Goal: Information Seeking & Learning: Check status

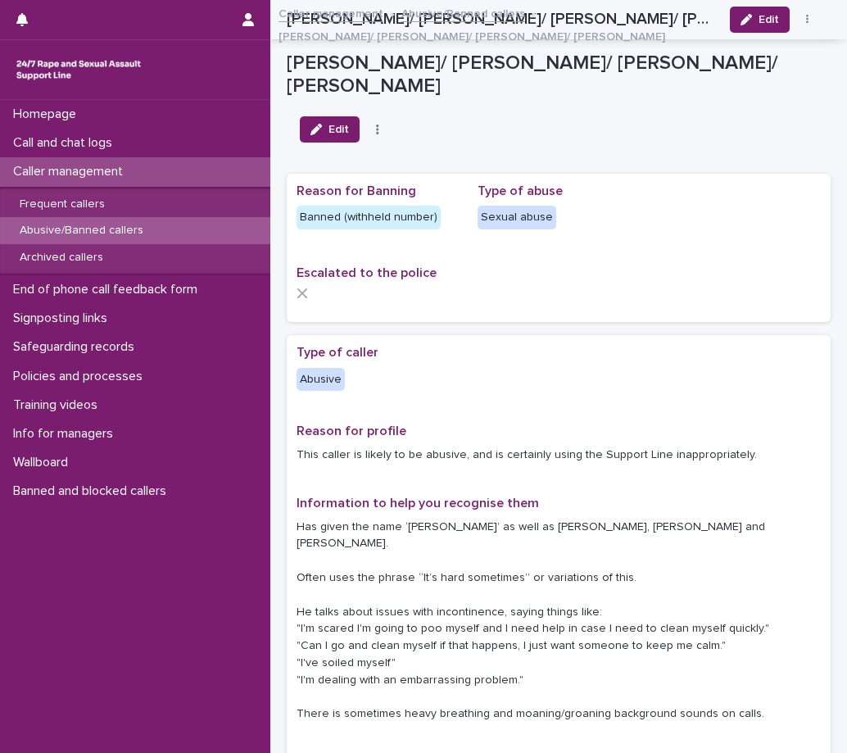
scroll to position [901, 0]
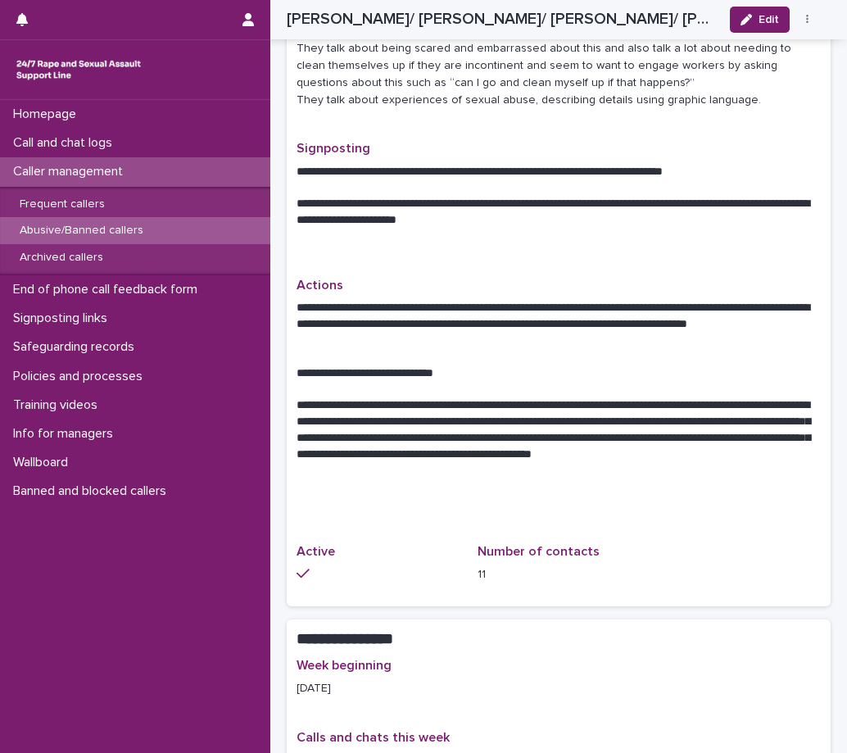
click at [99, 167] on p "Caller management" at bounding box center [71, 172] width 129 height 16
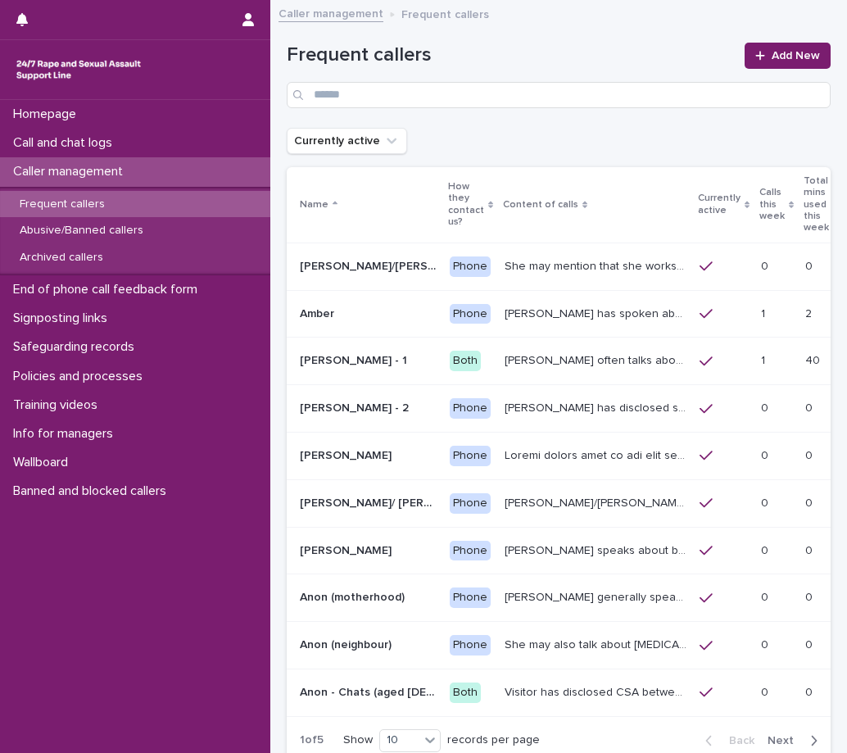
click at [549, 493] on p "[PERSON_NAME]/[PERSON_NAME] often talks about being raped at gunpoint at the ag…" at bounding box center [596, 501] width 185 height 17
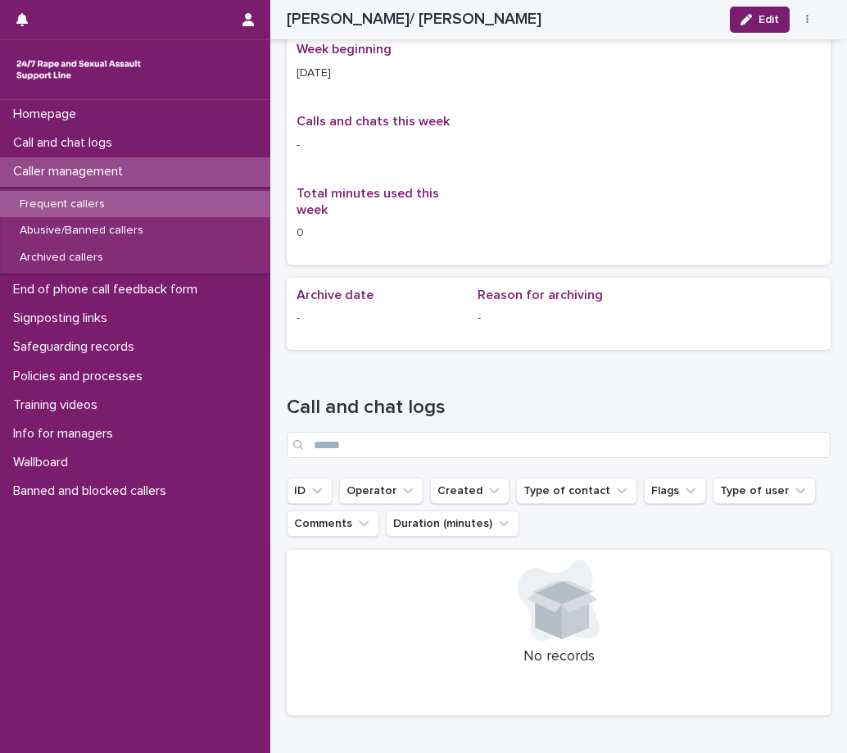
scroll to position [928, 0]
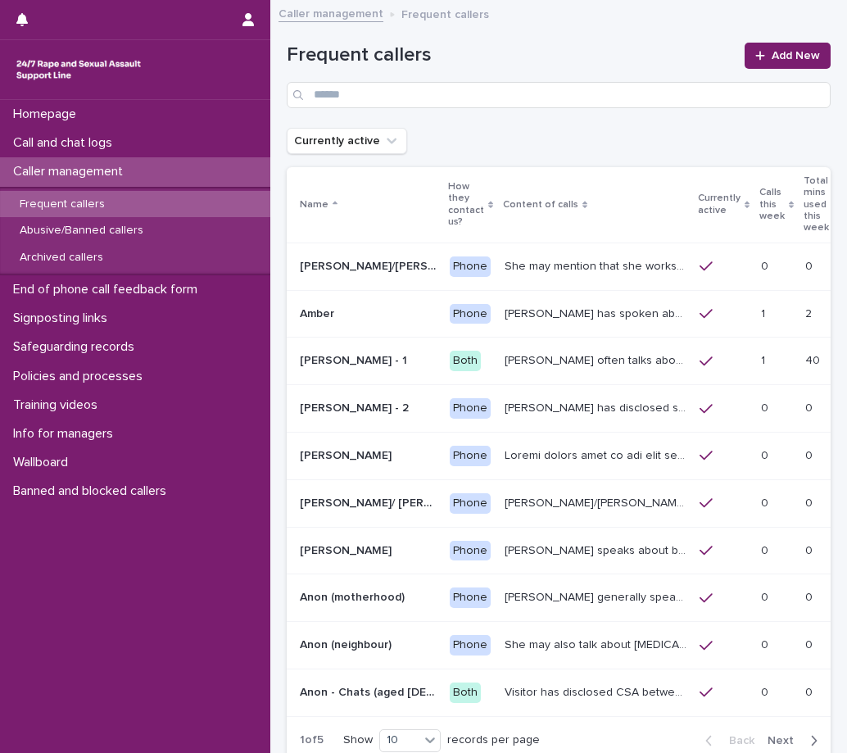
click at [781, 735] on span "Next" at bounding box center [785, 740] width 36 height 11
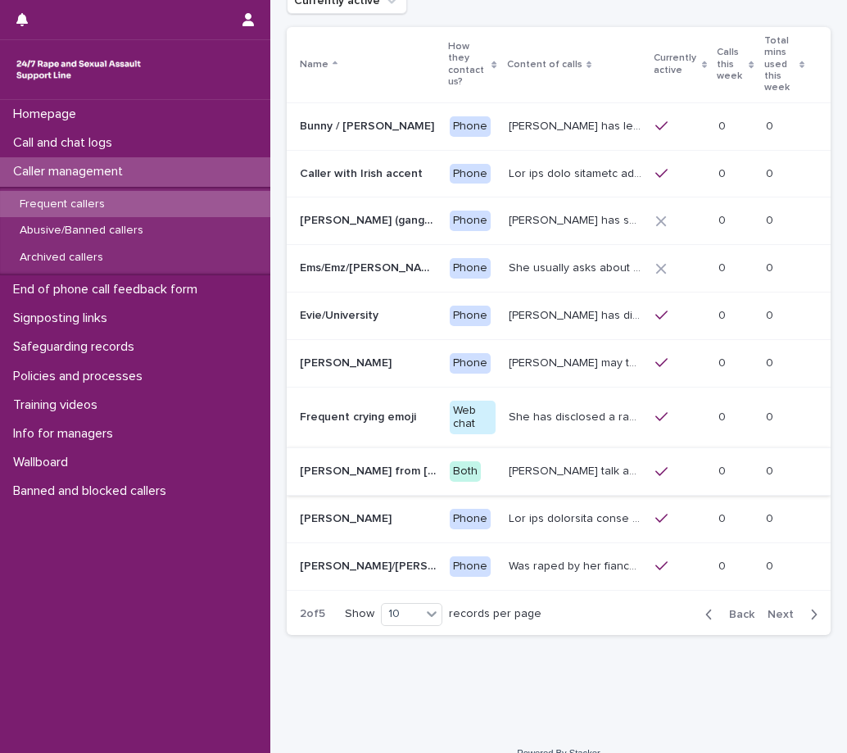
scroll to position [163, 0]
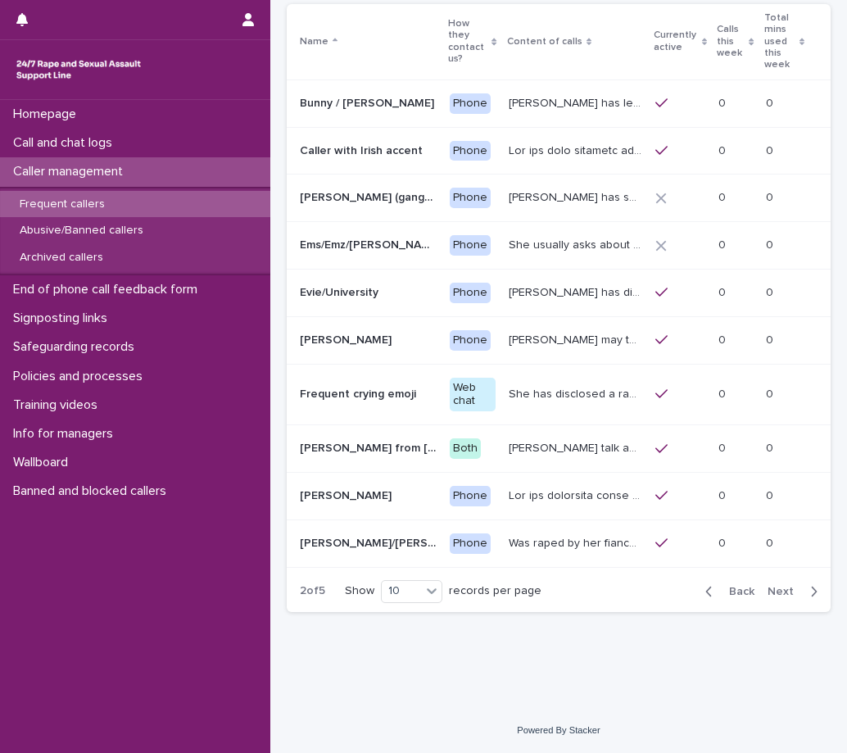
click at [725, 593] on span "Back" at bounding box center [736, 590] width 35 height 11
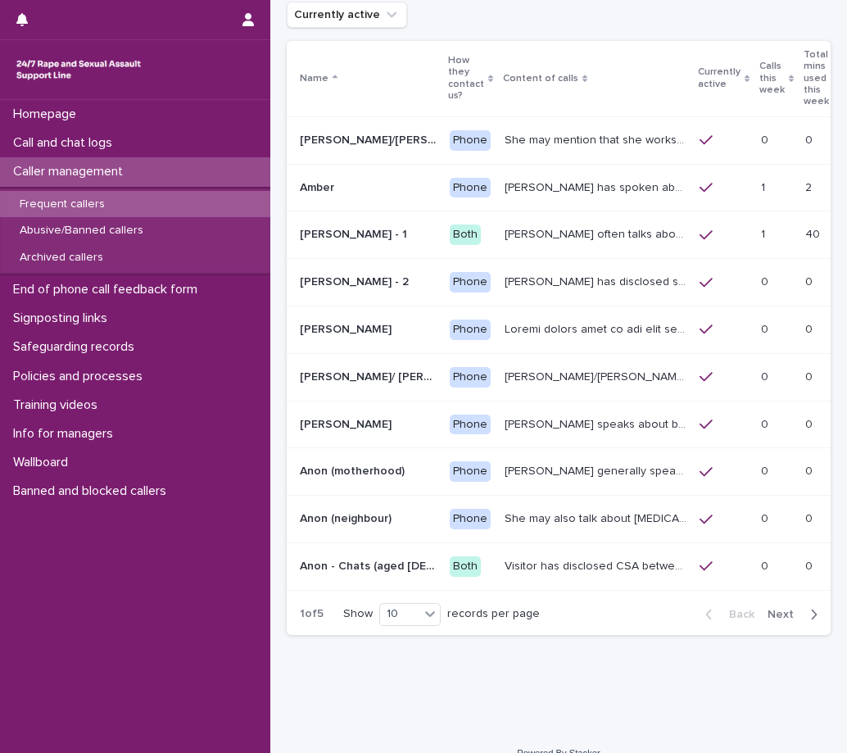
click at [754, 353] on td "0 0" at bounding box center [776, 376] width 44 height 47
